Goal: Navigation & Orientation: Find specific page/section

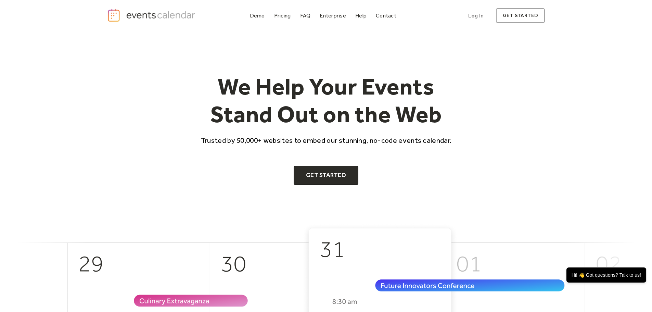
click at [268, 16] on div "Demo Pricing FAQ Enterprise Help Contact Log In Get Started" at bounding box center [323, 15] width 152 height 9
click at [259, 17] on div "Demo" at bounding box center [257, 16] width 15 height 4
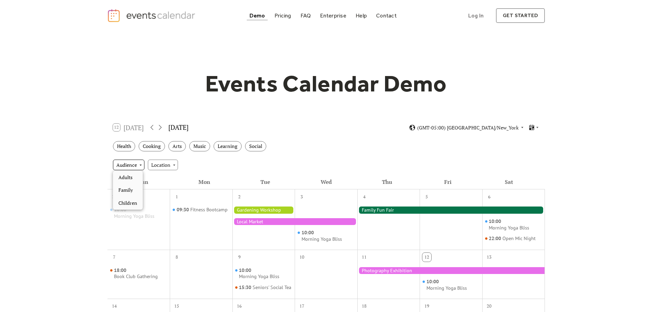
click at [138, 167] on div "Audience" at bounding box center [128, 164] width 31 height 10
click at [154, 163] on div "Location" at bounding box center [163, 164] width 30 height 10
click at [356, 127] on div "12 Today September 2025 (GMT-05:00) America/New_York" at bounding box center [325, 127] width 437 height 18
click at [182, 15] on img "home" at bounding box center [152, 16] width 90 height 14
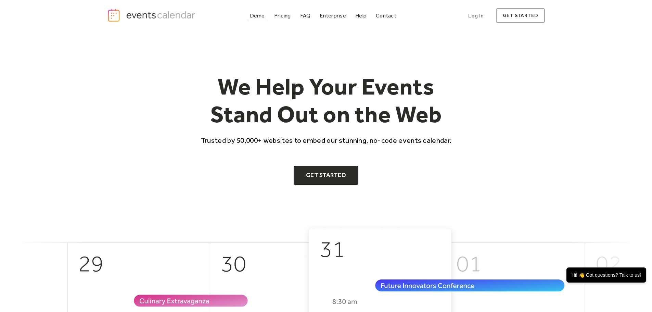
click at [265, 16] on link "Demo" at bounding box center [257, 15] width 21 height 9
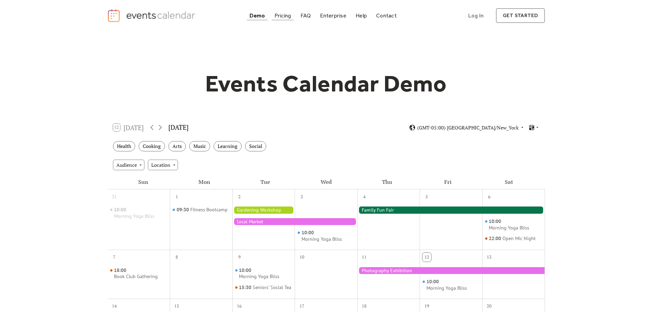
click at [283, 17] on div "Pricing" at bounding box center [282, 16] width 17 height 4
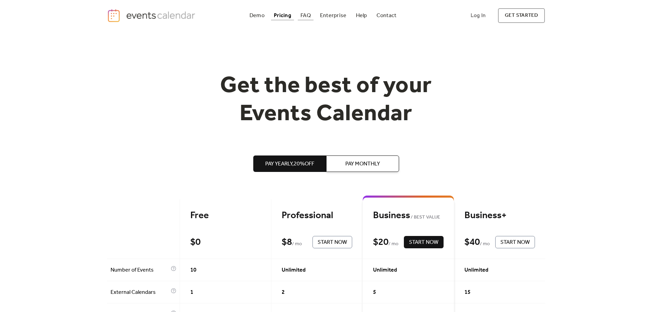
click at [308, 16] on div "FAQ" at bounding box center [305, 16] width 10 height 4
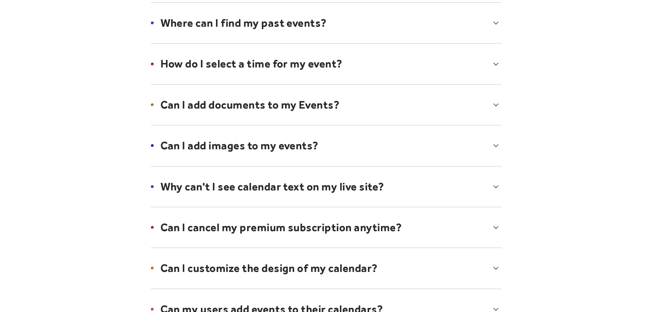
scroll to position [274, 0]
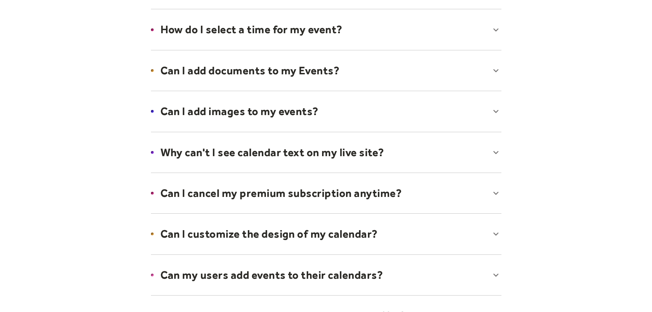
click at [336, 67] on div at bounding box center [326, 71] width 364 height 42
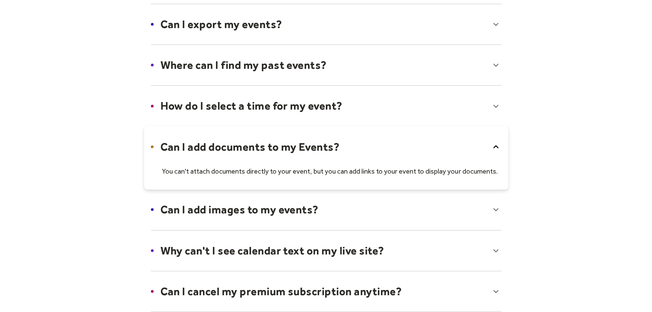
scroll to position [0, 0]
